Goal: Navigation & Orientation: Find specific page/section

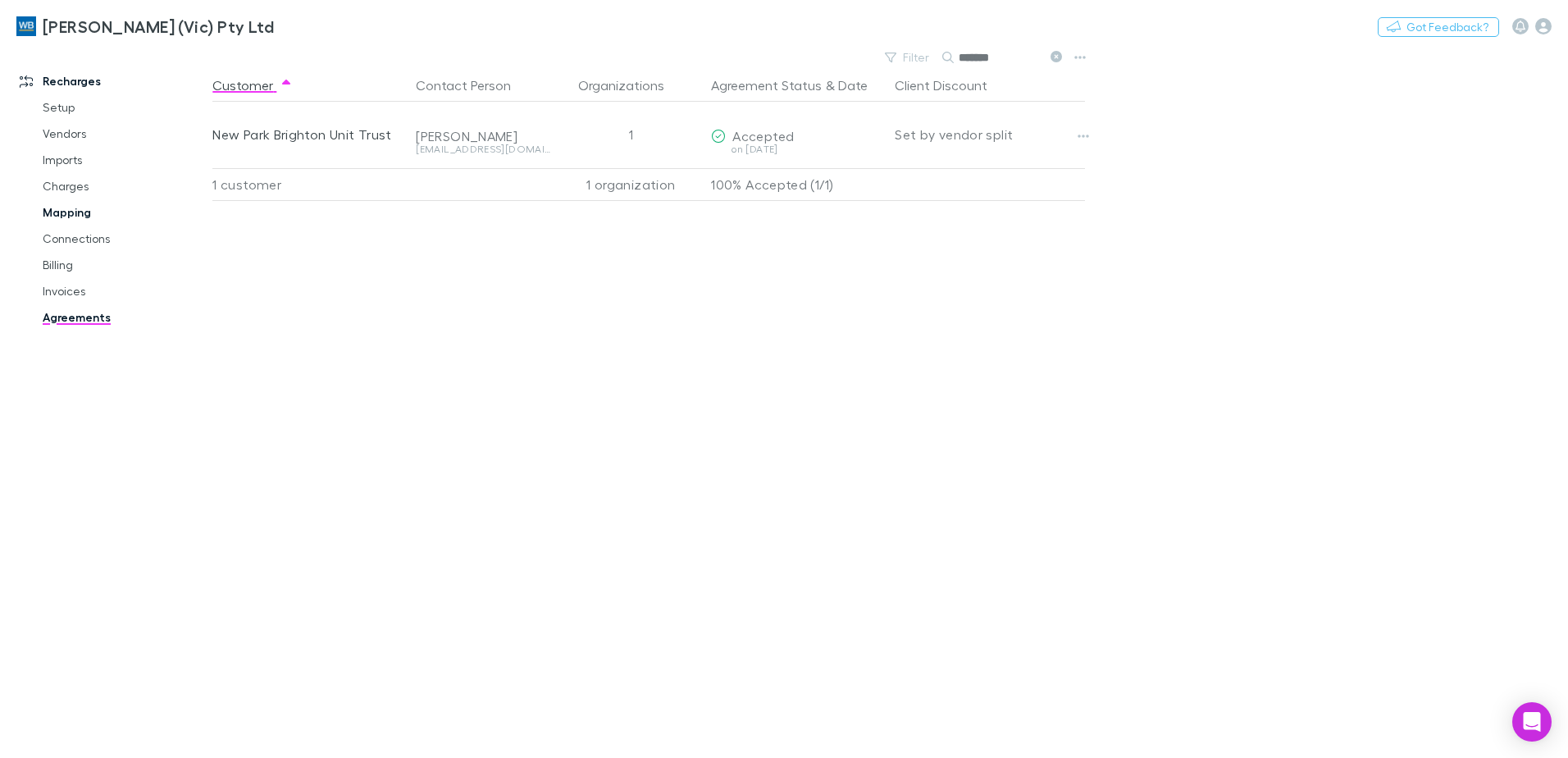
click at [72, 211] on link "Mapping" at bounding box center [123, 212] width 195 height 26
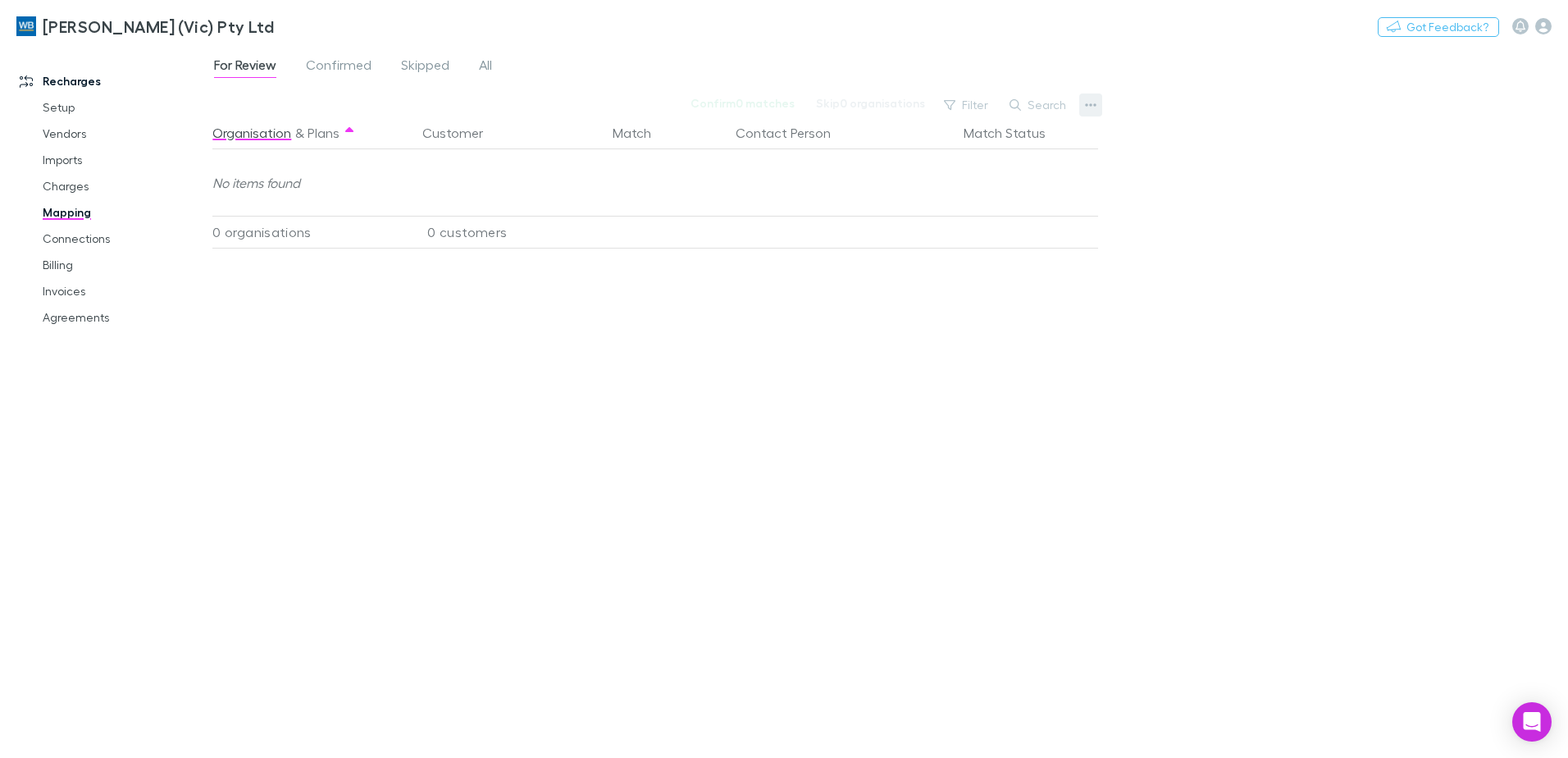
click at [1092, 100] on icon "button" at bounding box center [1091, 105] width 11 height 13
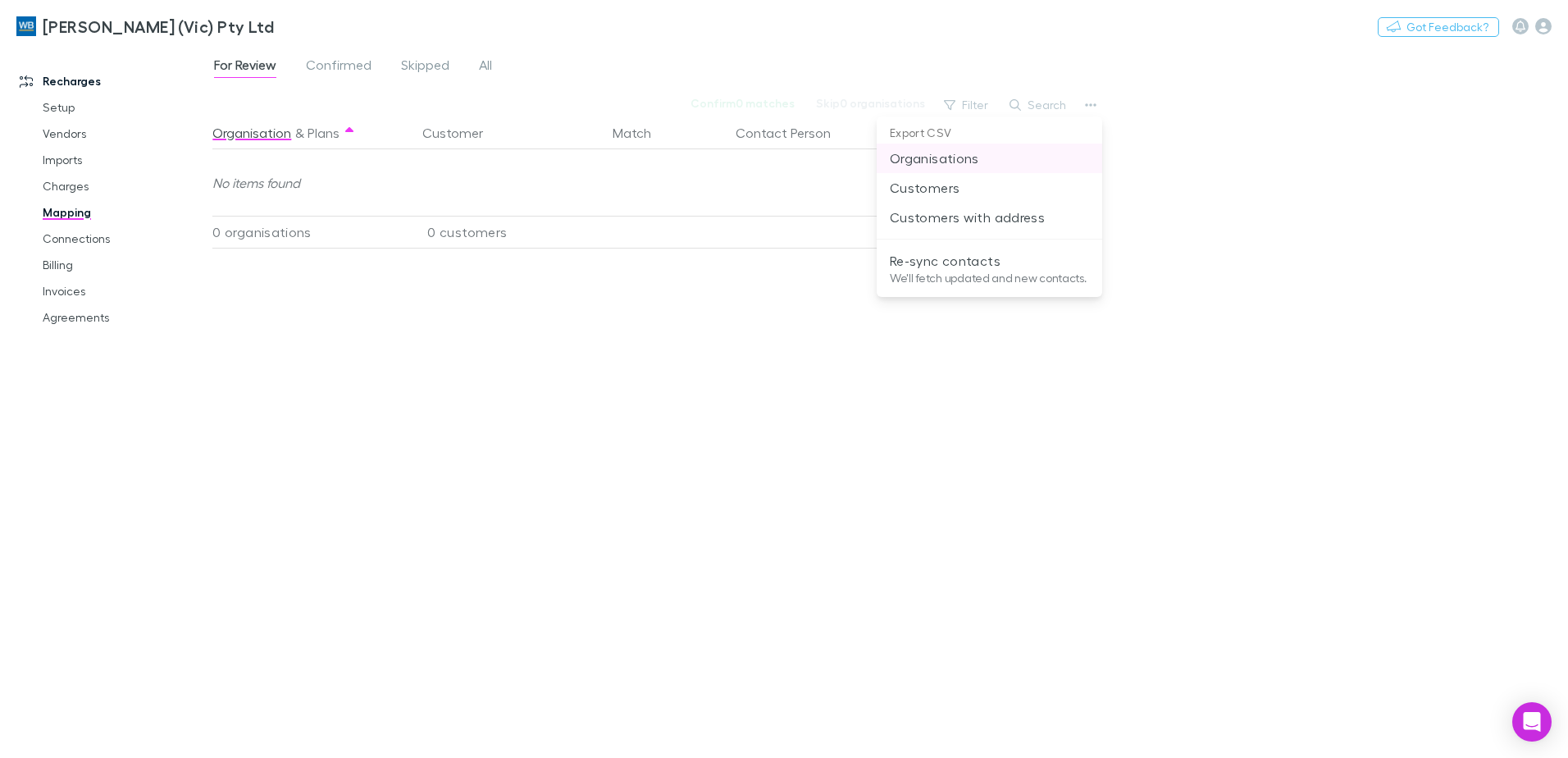
click at [938, 155] on p "Organisations" at bounding box center [990, 158] width 199 height 19
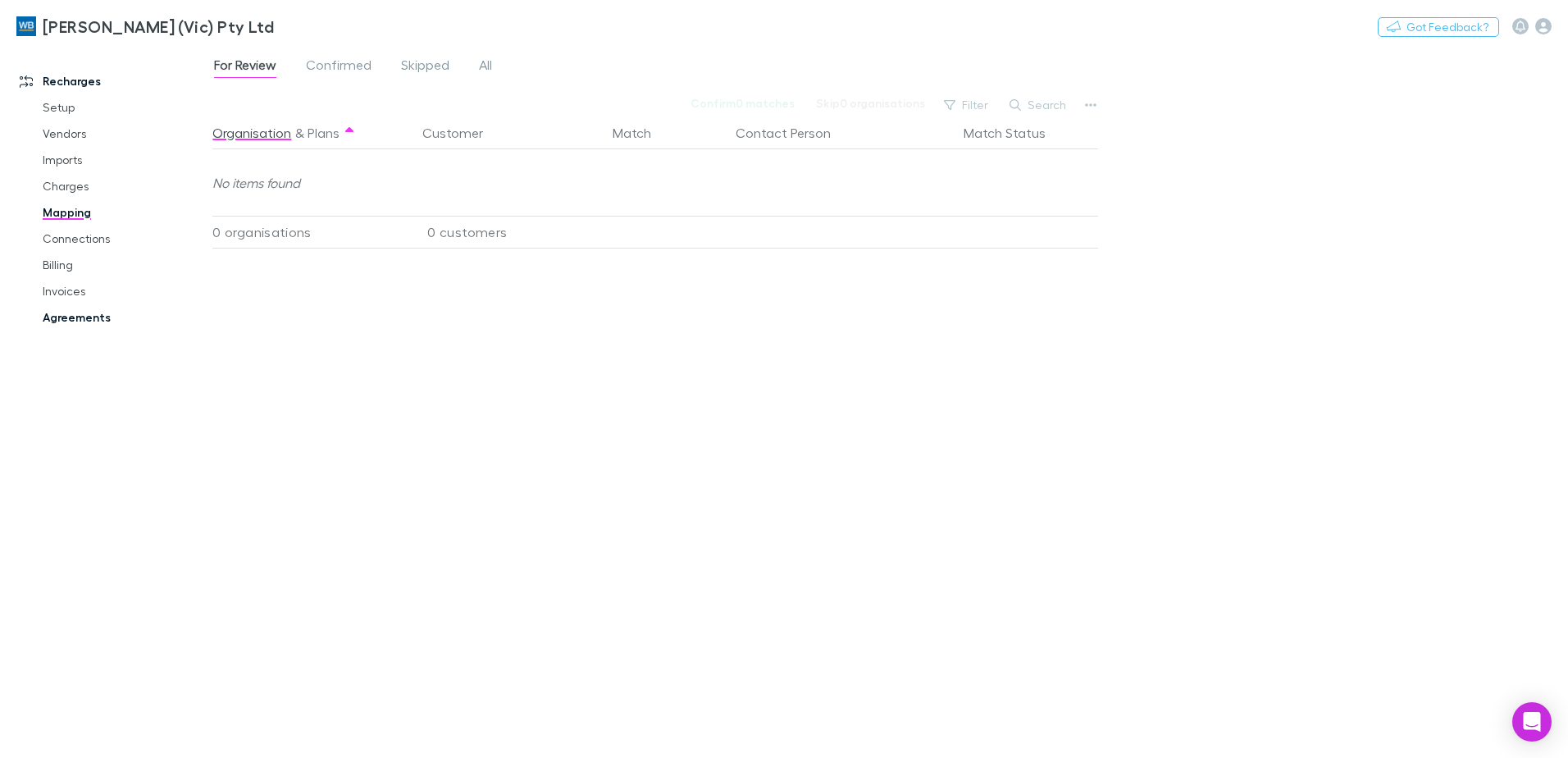
click at [84, 320] on link "Agreements" at bounding box center [123, 317] width 195 height 26
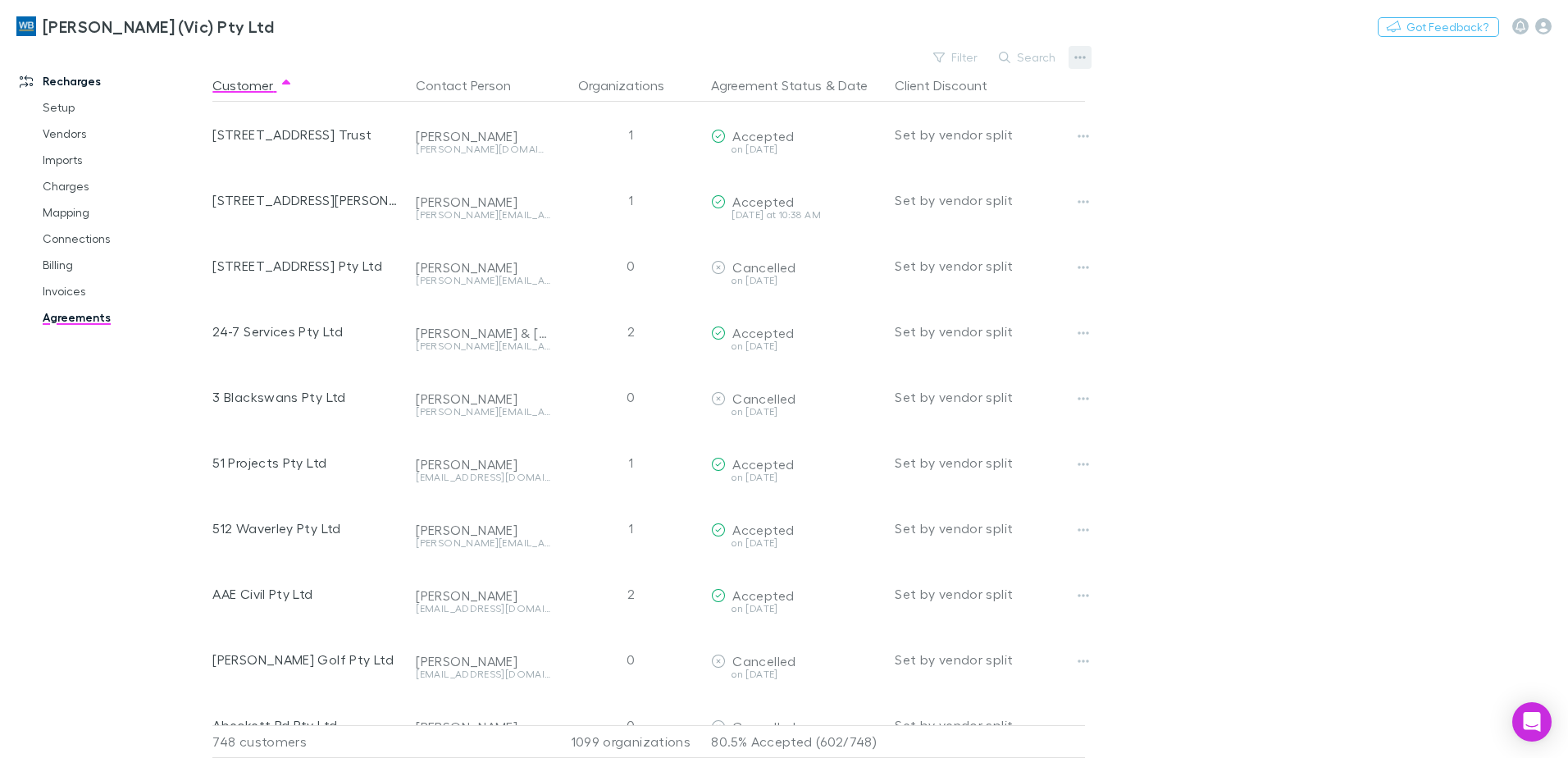
click at [1083, 62] on icon "button" at bounding box center [1080, 57] width 11 height 13
click at [956, 114] on p "All agreements" at bounding box center [979, 110] width 199 height 19
